Goal: Task Accomplishment & Management: Use online tool/utility

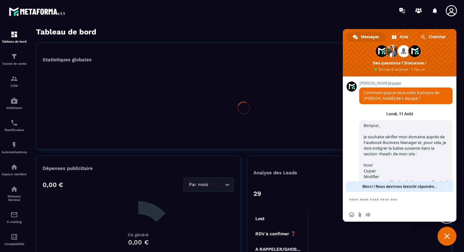
scroll to position [237, 0]
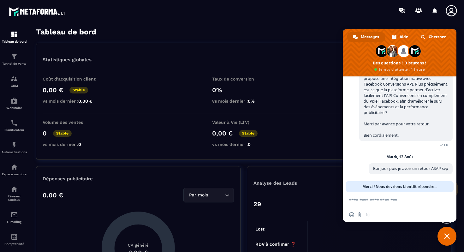
click at [443, 232] on span "Fermer le chat" at bounding box center [446, 236] width 19 height 19
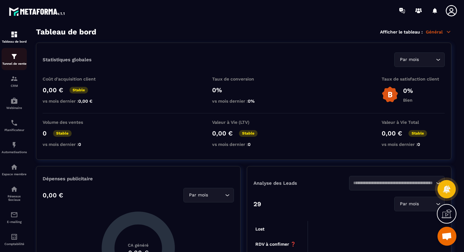
click at [13, 59] on img at bounding box center [14, 57] width 8 height 8
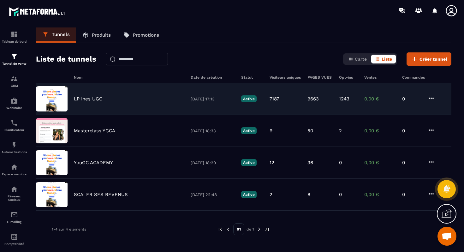
click at [64, 95] on img at bounding box center [52, 98] width 32 height 25
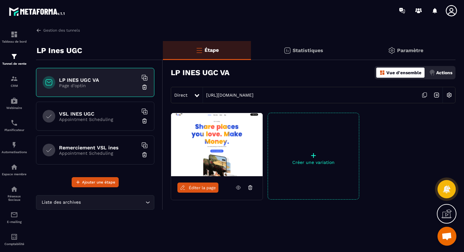
click at [433, 94] on img at bounding box center [436, 95] width 12 height 12
click at [425, 95] on icon at bounding box center [424, 95] width 12 height 12
click at [423, 96] on icon at bounding box center [424, 95] width 12 height 12
